Goal: Download file/media

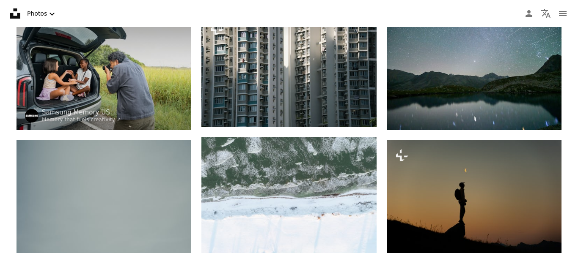
scroll to position [234, 0]
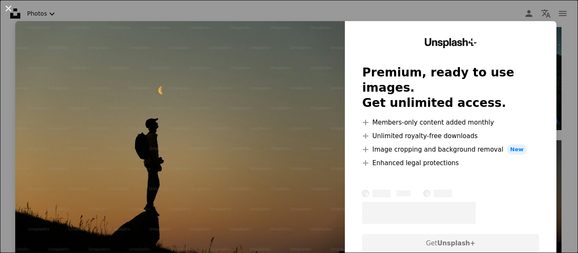
click at [9, 9] on button "An X shape" at bounding box center [8, 8] width 10 height 10
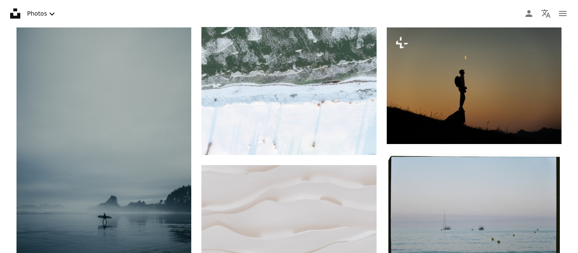
scroll to position [350, 0]
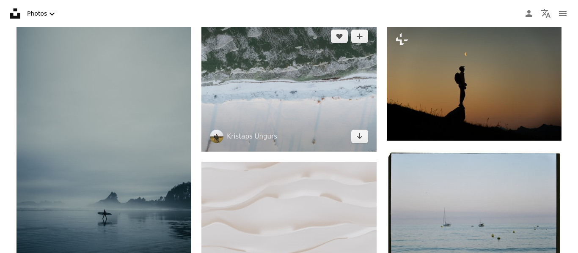
click at [254, 150] on img at bounding box center [288, 86] width 175 height 131
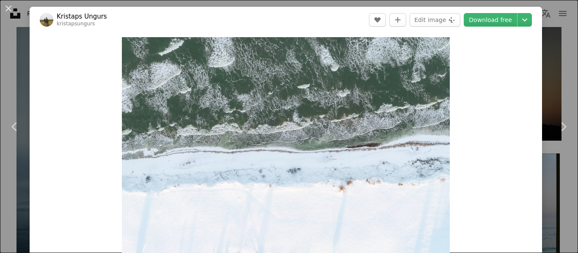
scroll to position [443, 0]
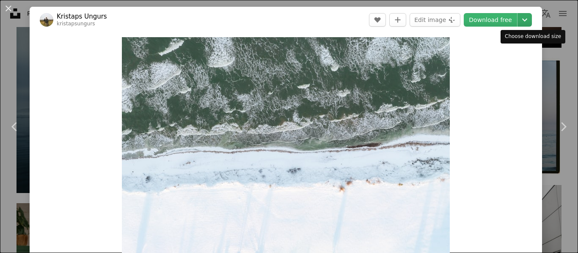
click at [528, 19] on icon "Chevron down" at bounding box center [525, 20] width 14 height 10
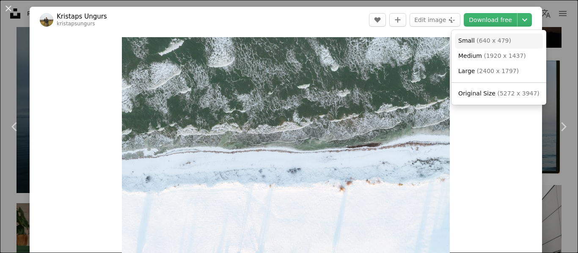
click at [468, 40] on span "Small" at bounding box center [466, 40] width 16 height 7
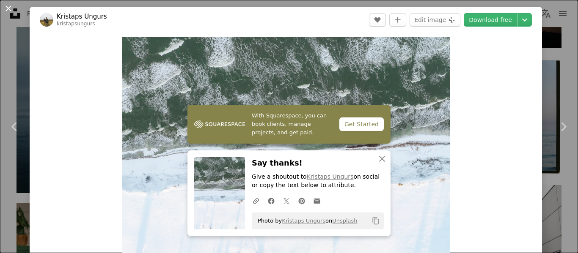
click at [11, 8] on button "An X shape" at bounding box center [8, 8] width 10 height 10
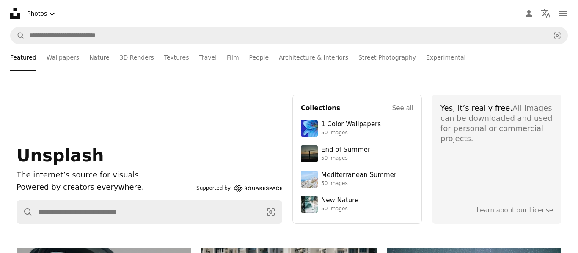
click at [387, 89] on div "Unsplash The internet’s source for visuals. Powered by creators everywhere. Sup…" at bounding box center [289, 159] width 578 height 177
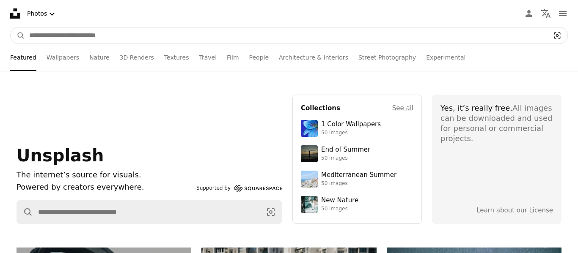
click at [554, 38] on icon "Visual search" at bounding box center [557, 36] width 6 height 6
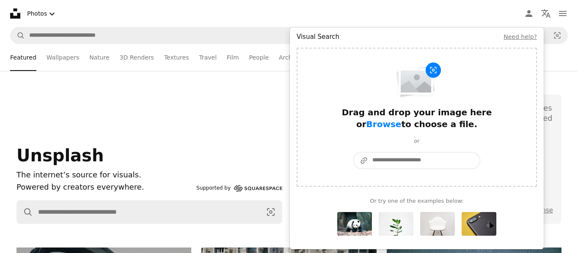
paste input "**********"
type input "**********"
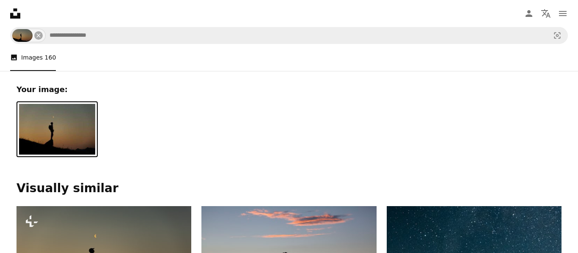
click at [49, 136] on img at bounding box center [57, 129] width 76 height 51
click at [16, 148] on link at bounding box center [56, 152] width 81 height 8
click at [87, 111] on img at bounding box center [57, 129] width 76 height 51
click at [304, 100] on div "Your image: Visually similar" at bounding box center [288, 133] width 565 height 125
click at [30, 138] on img at bounding box center [57, 129] width 76 height 51
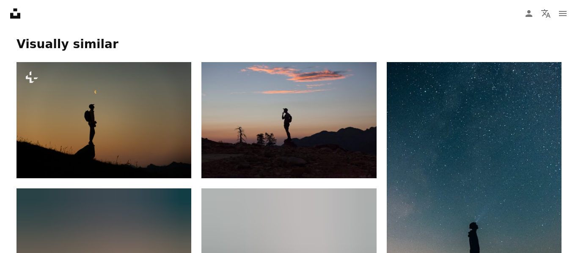
scroll to position [145, 0]
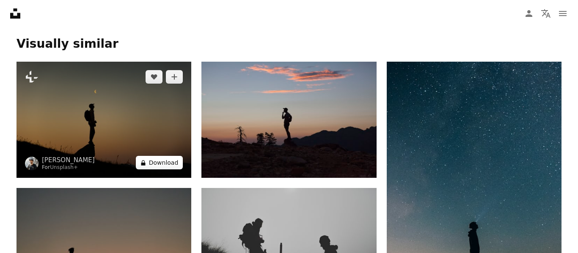
click at [153, 161] on button "A lock Download" at bounding box center [159, 163] width 47 height 14
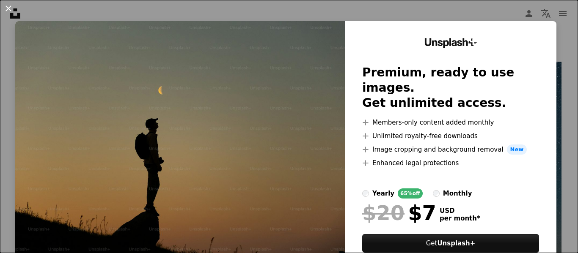
click at [5, 7] on button "An X shape" at bounding box center [8, 8] width 10 height 10
